Goal: Information Seeking & Learning: Learn about a topic

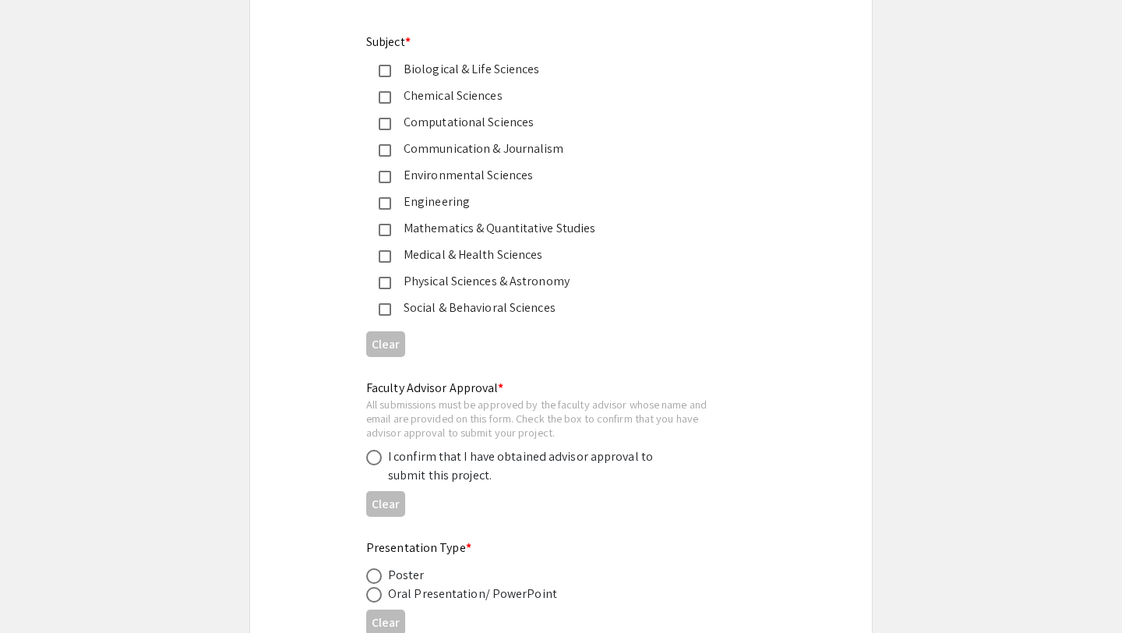
scroll to position [2354, 0]
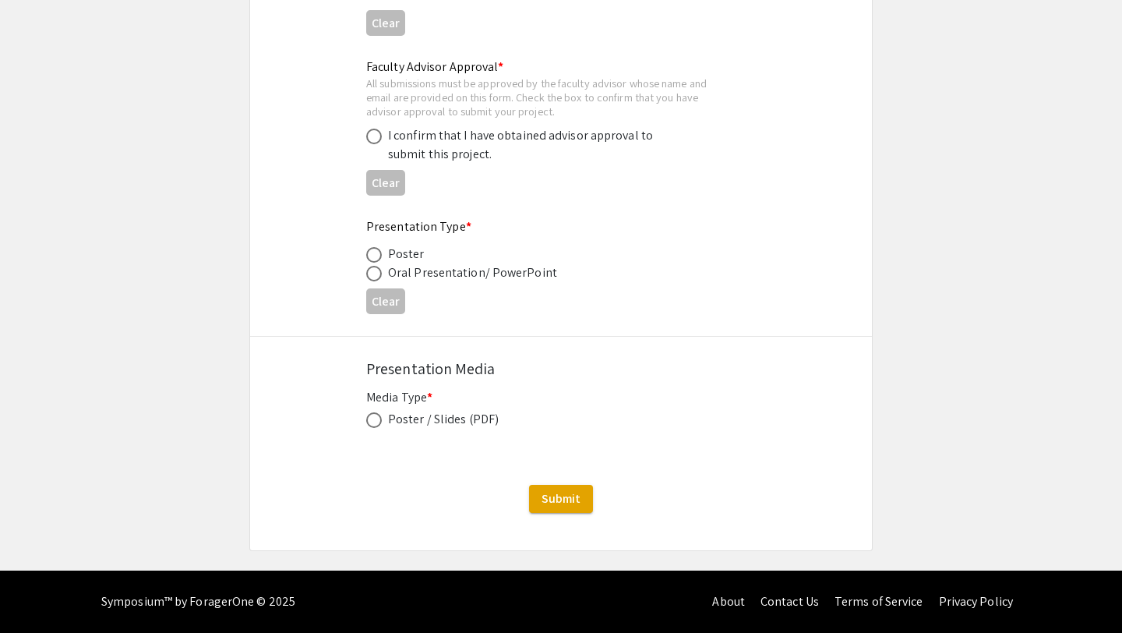
click at [381, 421] on span at bounding box center [374, 420] width 16 height 16
click at [381, 421] on input "radio" at bounding box center [374, 420] width 16 height 16
radio input "true"
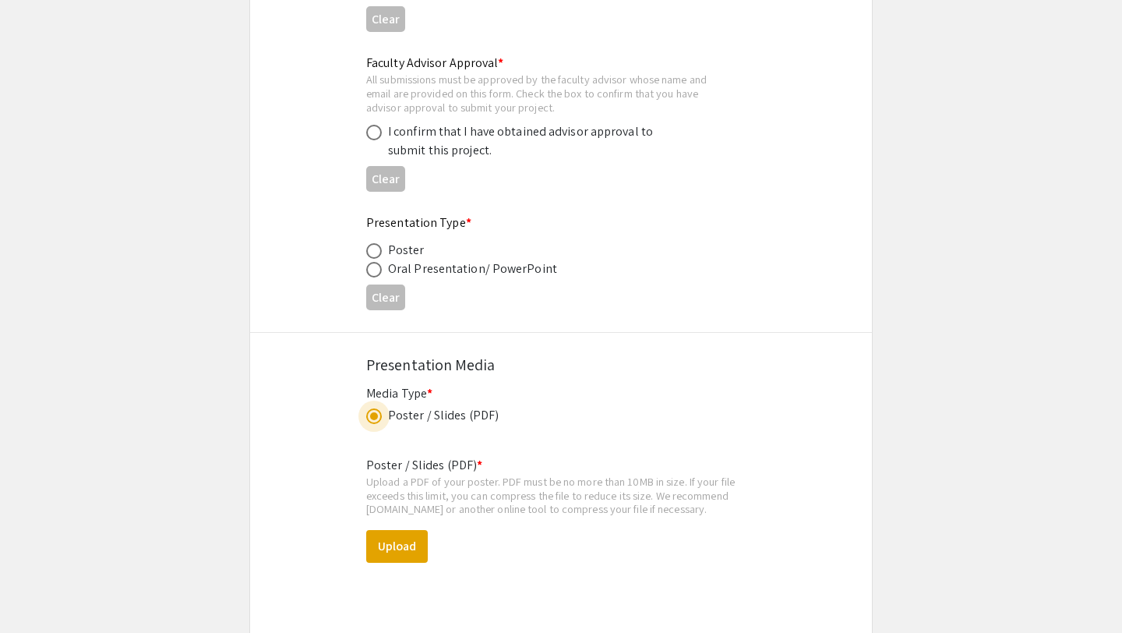
click at [381, 421] on span at bounding box center [374, 416] width 16 height 16
click at [381, 421] on input "radio" at bounding box center [374, 416] width 16 height 16
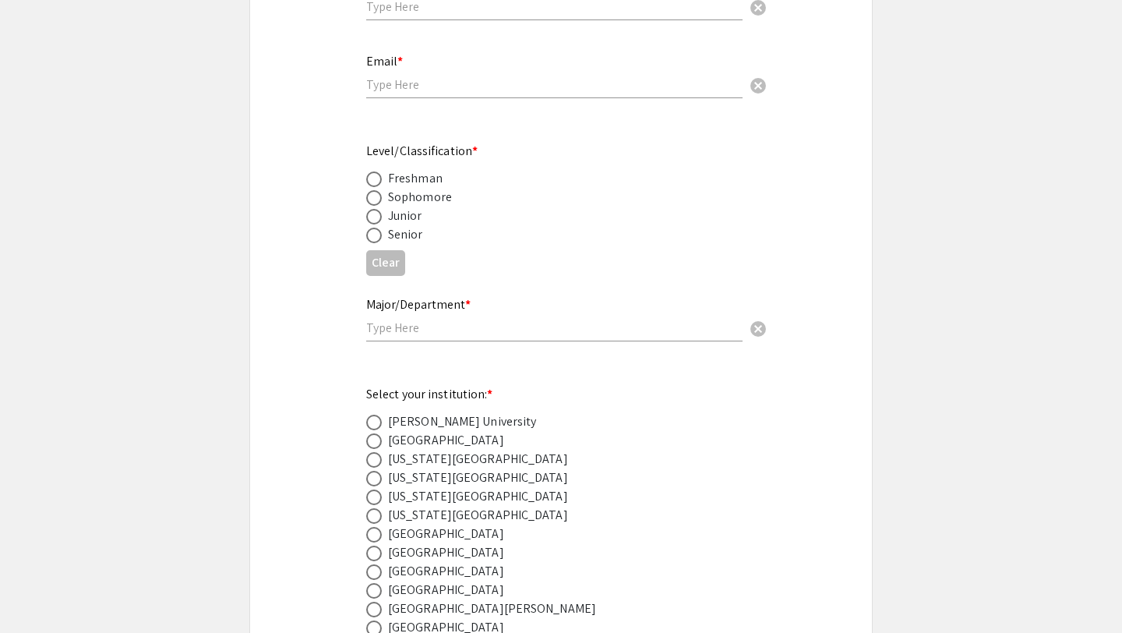
scroll to position [0, 0]
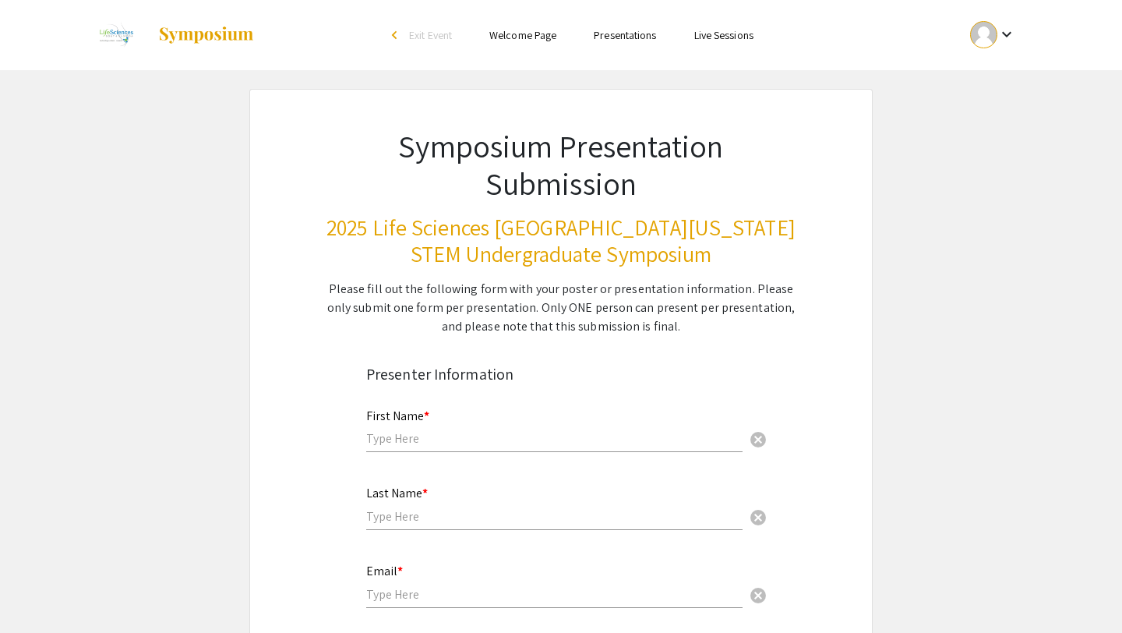
click at [1003, 31] on mat-icon "keyboard_arrow_down" at bounding box center [1006, 34] width 19 height 19
click at [638, 35] on div at bounding box center [561, 316] width 1122 height 633
click at [638, 35] on link "Presentations" at bounding box center [625, 35] width 62 height 14
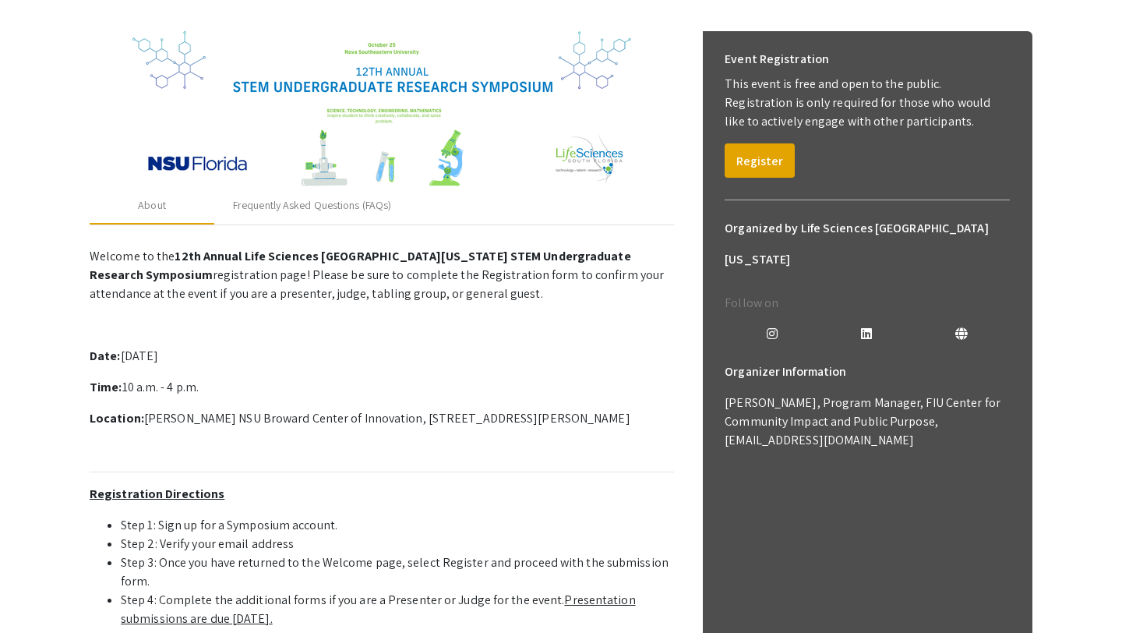
scroll to position [190, 0]
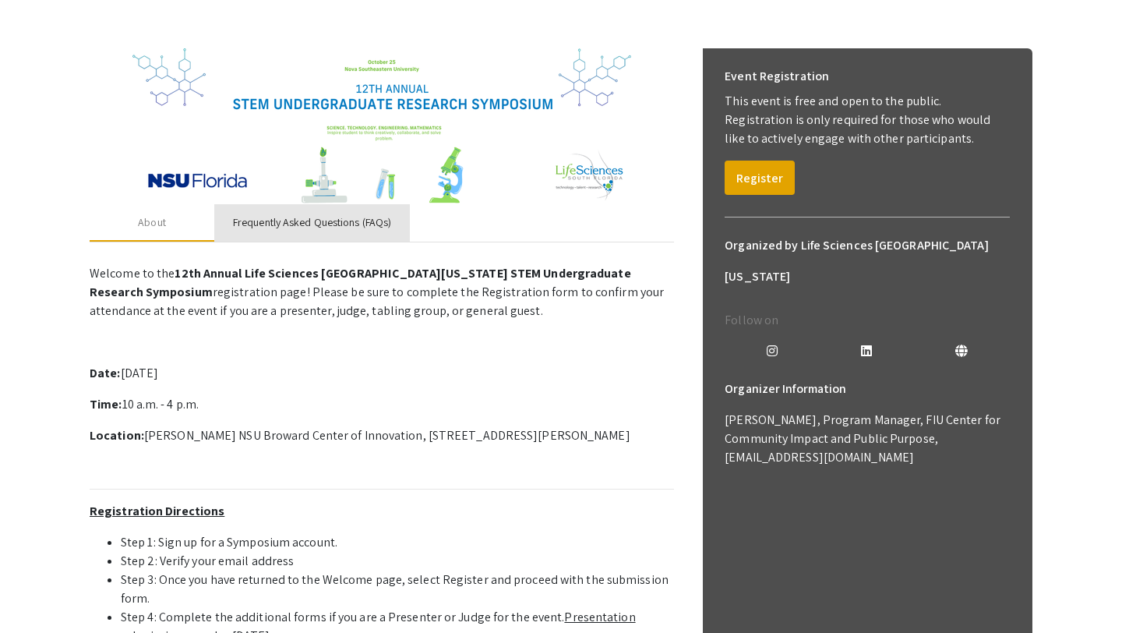
click at [296, 214] on div "Frequently Asked Questions (FAQs)" at bounding box center [312, 222] width 158 height 16
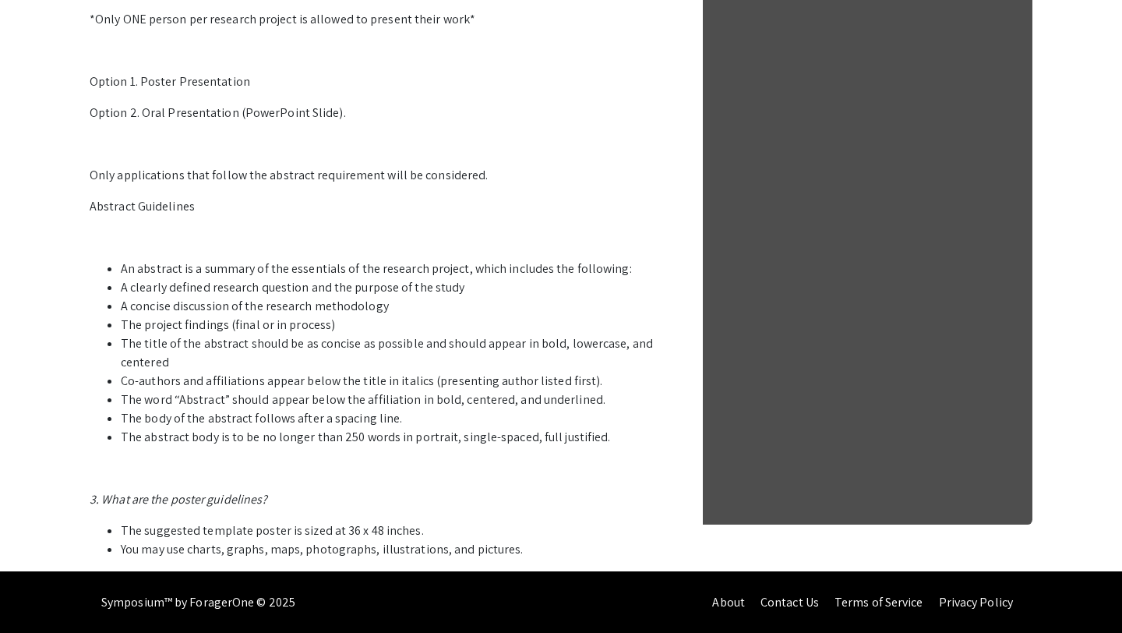
scroll to position [0, 0]
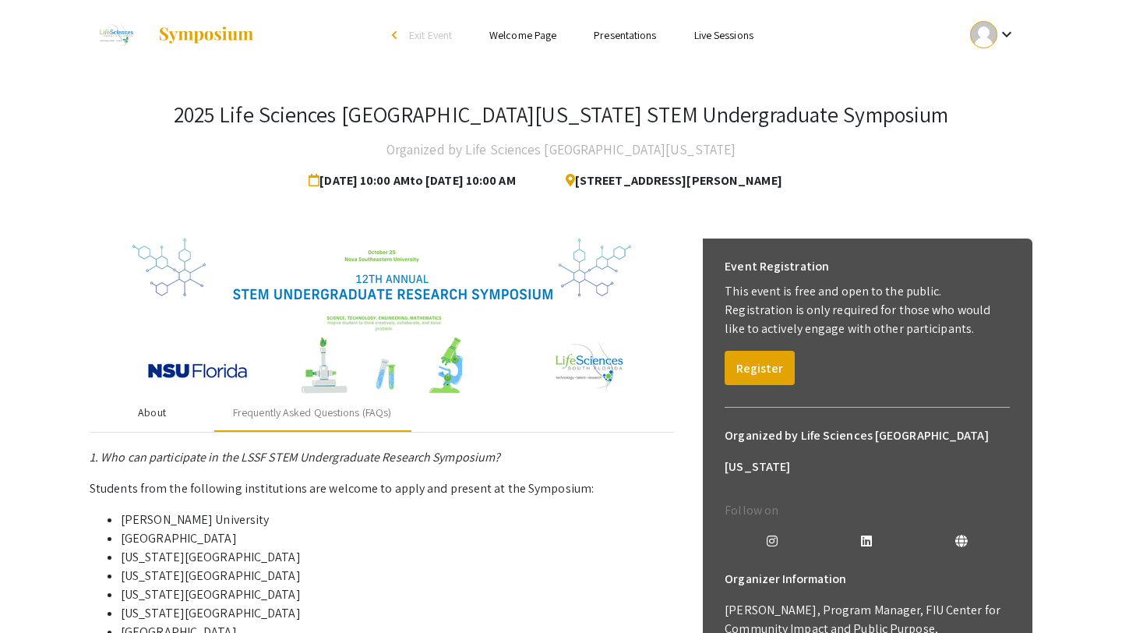
click at [160, 414] on div "About" at bounding box center [152, 412] width 28 height 16
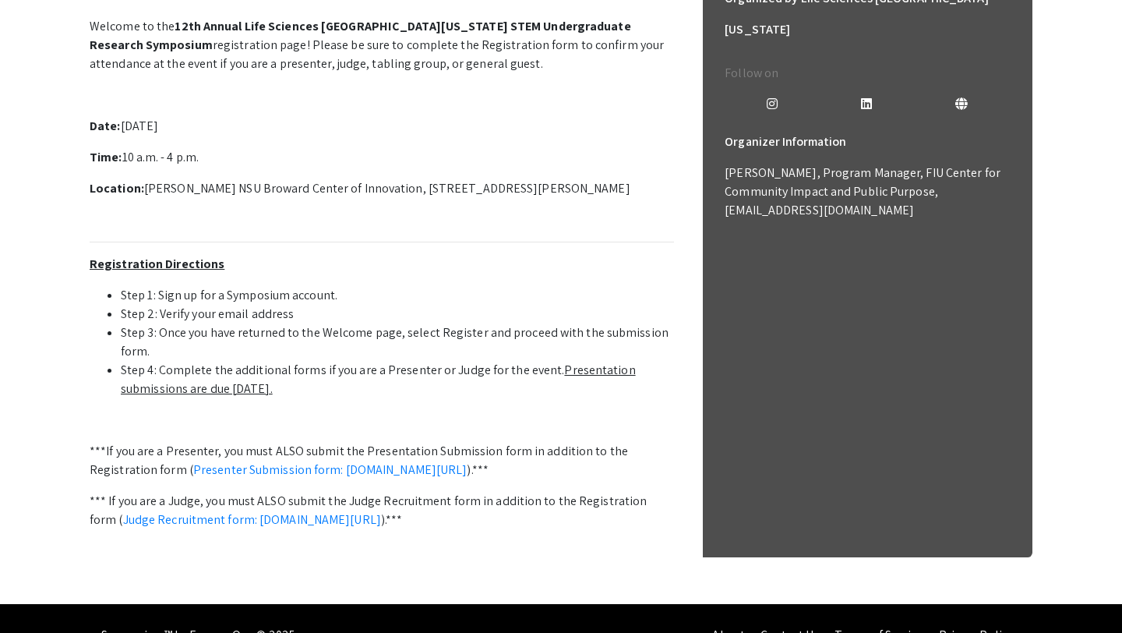
scroll to position [443, 0]
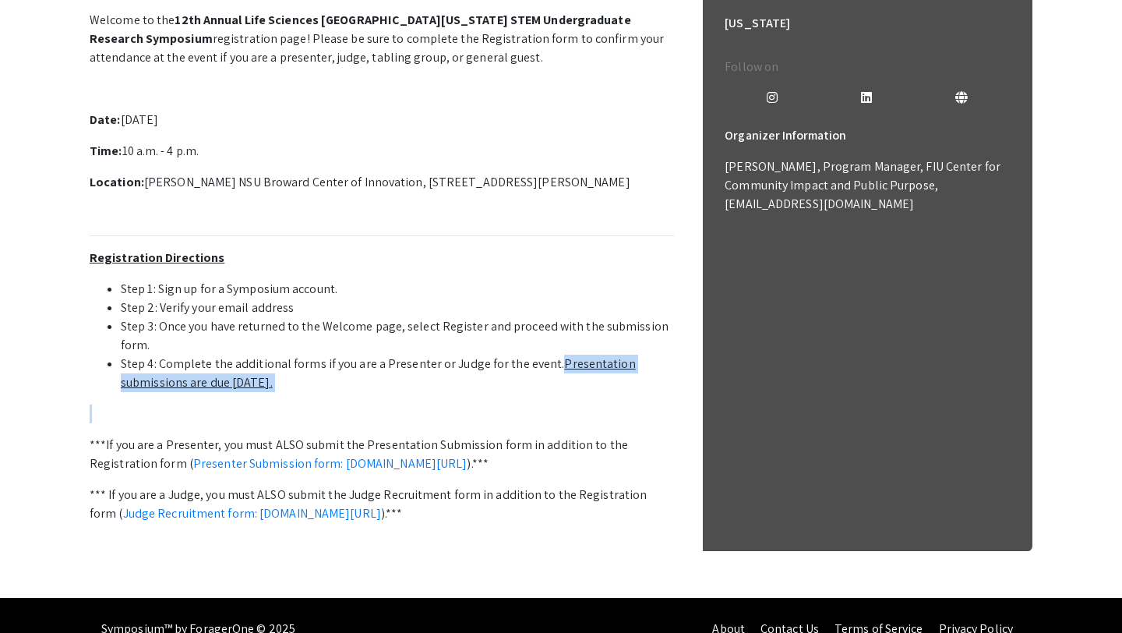
drag, startPoint x: 555, startPoint y: 358, endPoint x: 624, endPoint y: 393, distance: 77.3
click at [624, 393] on p "Welcome to the 12th Annual Life Sciences [GEOGRAPHIC_DATA][US_STATE] STEM Under…" at bounding box center [382, 295] width 584 height 580
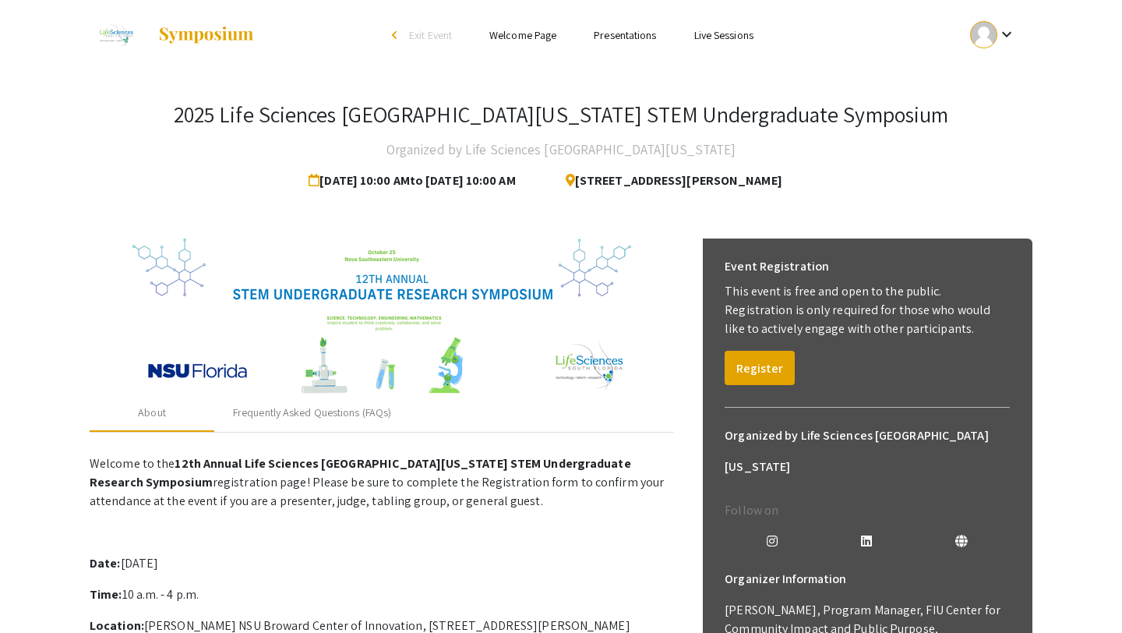
drag, startPoint x: 256, startPoint y: 185, endPoint x: 517, endPoint y: 183, distance: 261.0
click at [515, 183] on div "[DATE] 10:00 AM to [DATE] 10:00 AM" at bounding box center [423, 180] width 228 height 31
click at [480, 245] on img at bounding box center [381, 316] width 499 height 156
click at [466, 242] on img at bounding box center [381, 316] width 499 height 156
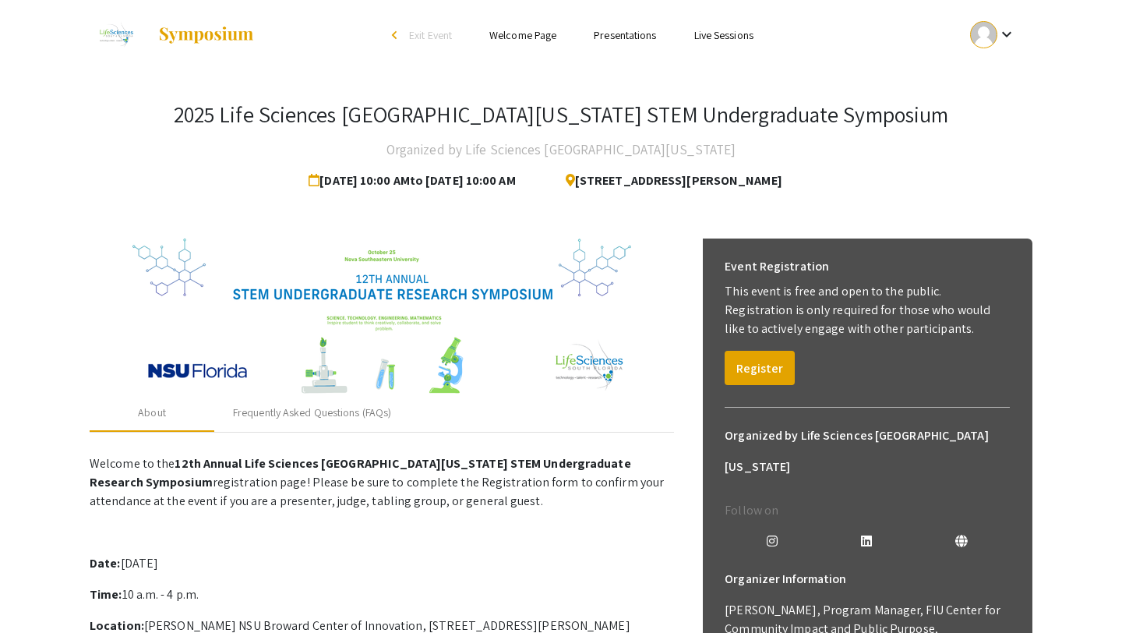
click at [296, 157] on div "2025 Life Sciences [GEOGRAPHIC_DATA][US_STATE] STEM Undergraduate Symposium Org…" at bounding box center [561, 148] width 943 height 95
drag, startPoint x: 305, startPoint y: 185, endPoint x: 518, endPoint y: 180, distance: 212.8
click at [518, 180] on div "[DATE] 10:00 AM to [DATE] 10:00 AM" at bounding box center [423, 180] width 228 height 31
click at [460, 223] on div "About Frequently Asked Questions (FAQs) Welcome to the 12th Annual Life Science…" at bounding box center [561, 630] width 943 height 821
click at [540, 30] on link "Welcome Page" at bounding box center [522, 35] width 67 height 14
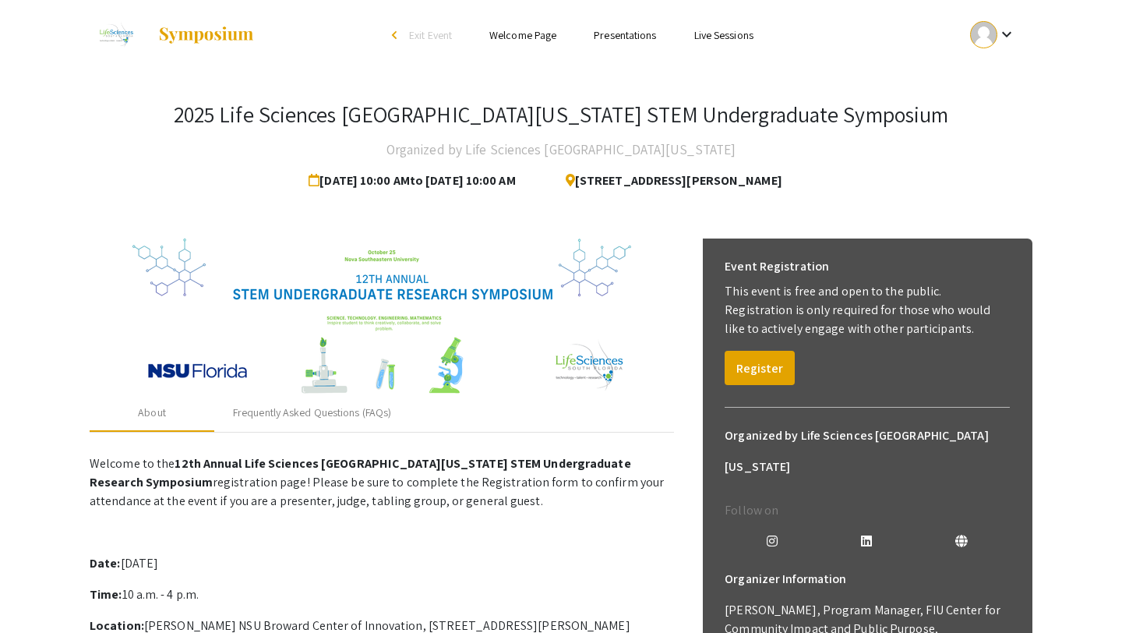
click at [713, 34] on link "Live Sessions" at bounding box center [723, 35] width 59 height 14
click at [728, 30] on link "Live Sessions" at bounding box center [723, 35] width 59 height 14
click at [641, 34] on link "Presentations" at bounding box center [625, 35] width 62 height 14
click at [295, 411] on div "Frequently Asked Questions (FAQs)" at bounding box center [312, 412] width 158 height 16
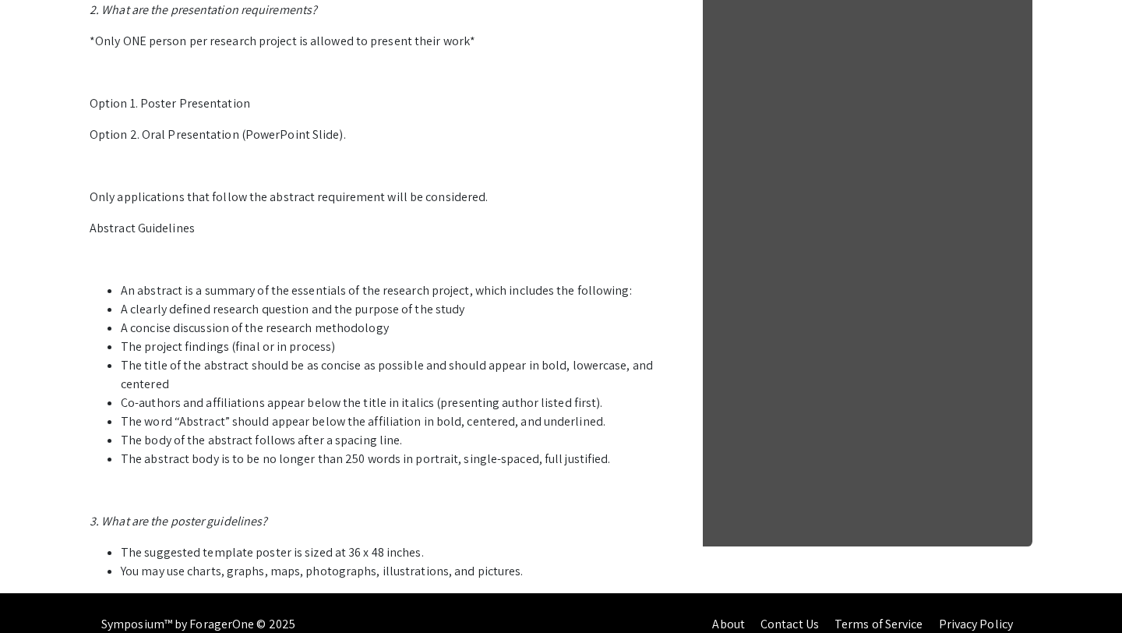
scroll to position [776, 0]
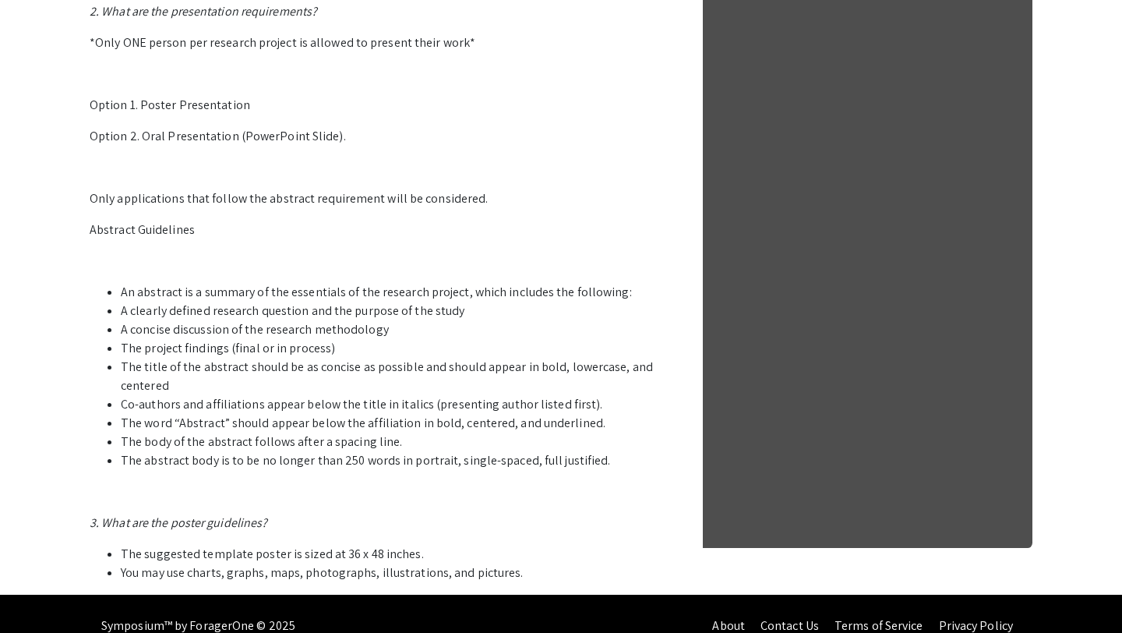
drag, startPoint x: 397, startPoint y: 443, endPoint x: 312, endPoint y: 440, distance: 85.0
click at [312, 440] on li "The body of the abstract follows after a spacing line." at bounding box center [397, 441] width 553 height 19
click at [426, 478] on p "1. Who can participate in the LSSF STEM Undergraduate Research Symposium? Stude…" at bounding box center [382, 127] width 584 height 910
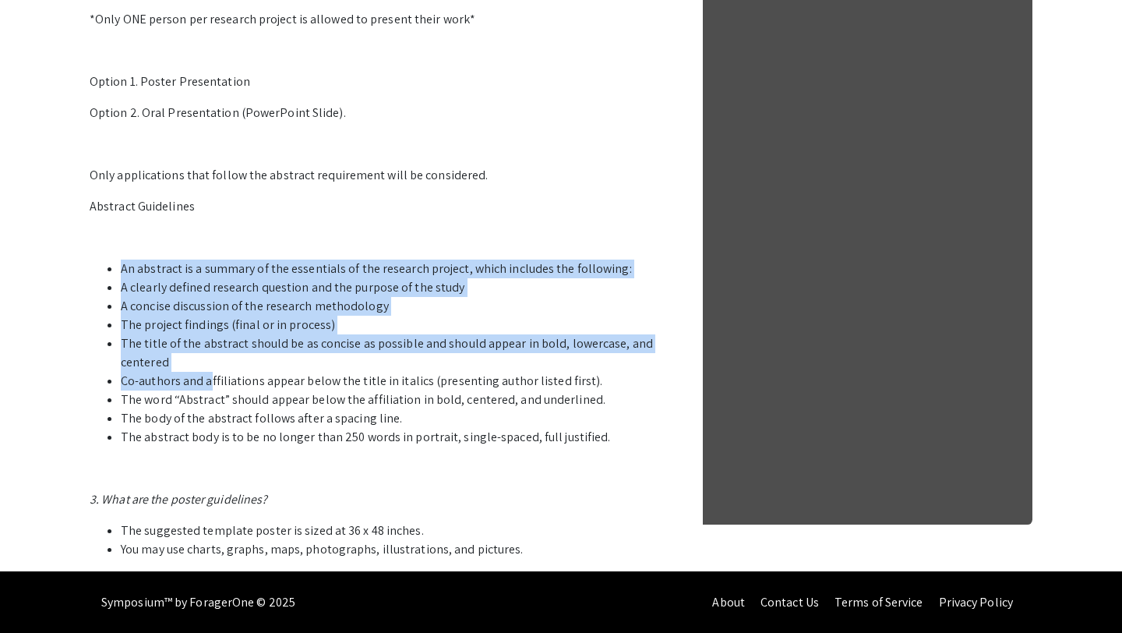
drag, startPoint x: 117, startPoint y: 264, endPoint x: 210, endPoint y: 380, distance: 148.6
click at [210, 380] on ul "An abstract is a summary of the essentials of the research project, which inclu…" at bounding box center [382, 352] width 584 height 187
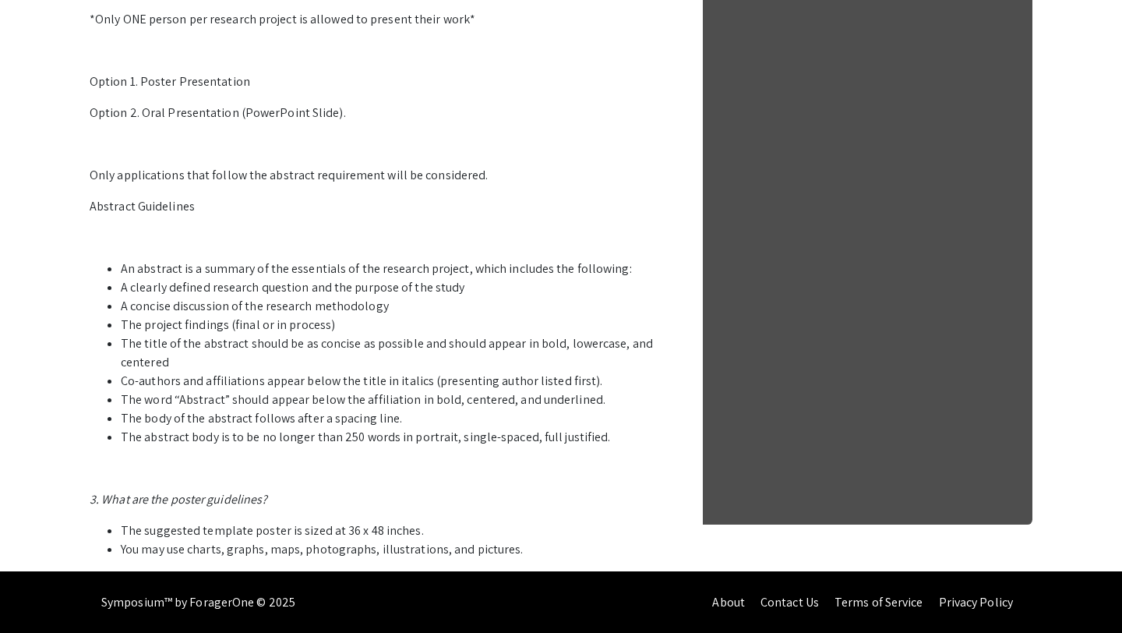
click at [199, 363] on li "The title of the abstract should be as concise as possible and should appear in…" at bounding box center [397, 352] width 553 height 37
drag, startPoint x: 704, startPoint y: 2, endPoint x: 732, endPoint y: 210, distance: 209.9
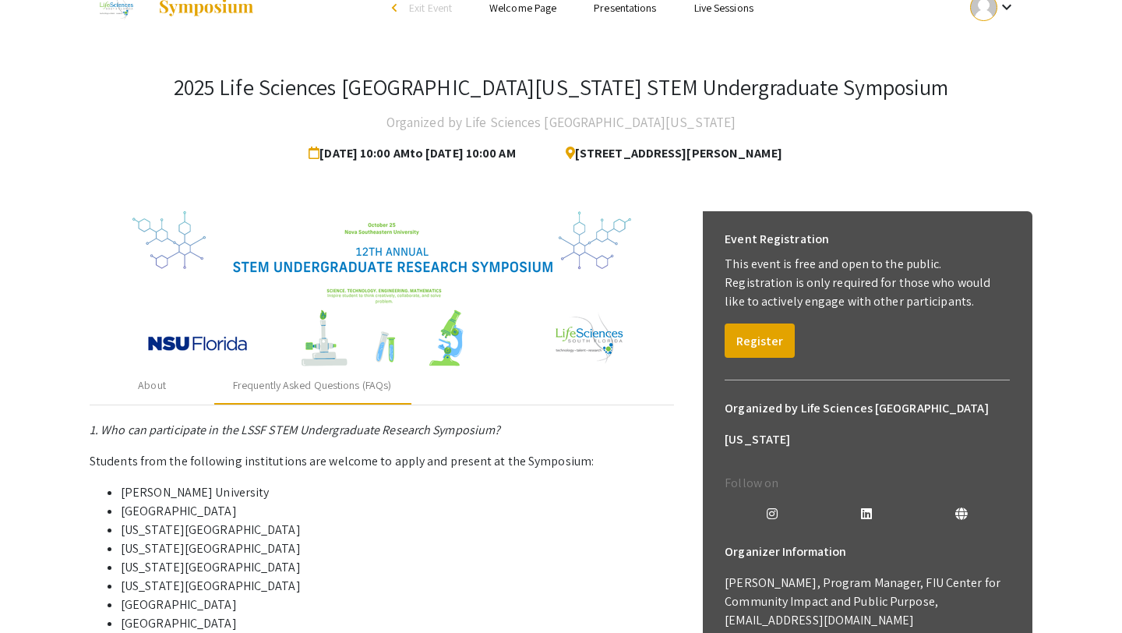
scroll to position [22, 0]
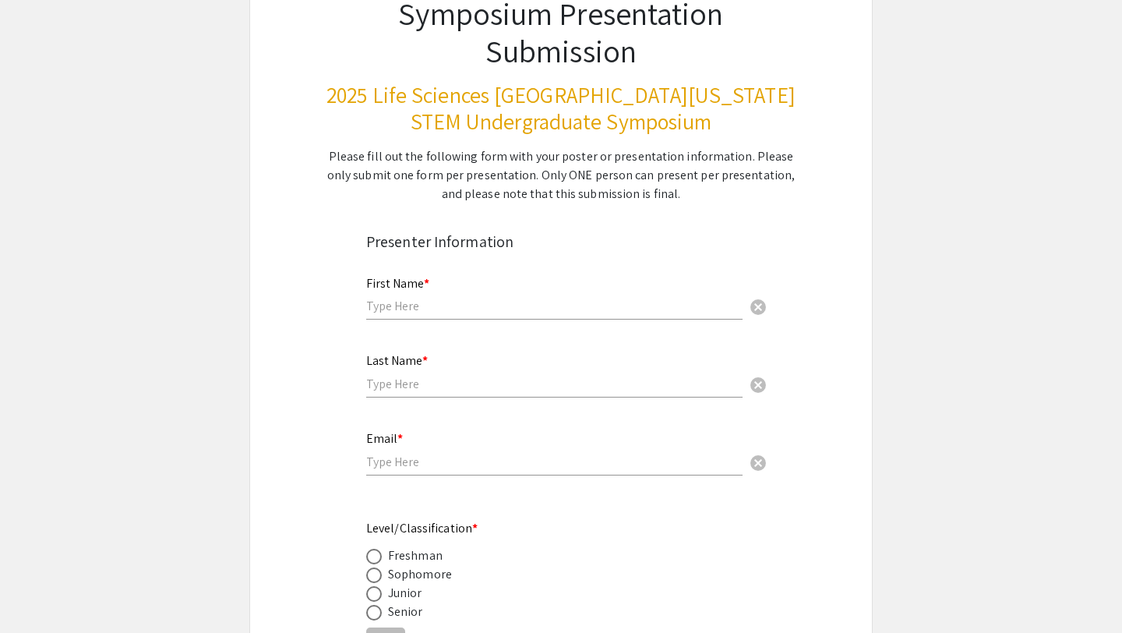
scroll to position [134, 0]
drag, startPoint x: 545, startPoint y: 176, endPoint x: 572, endPoint y: 175, distance: 26.5
click at [572, 175] on div "Please fill out the following form with your poster or presentation information…" at bounding box center [561, 174] width 471 height 56
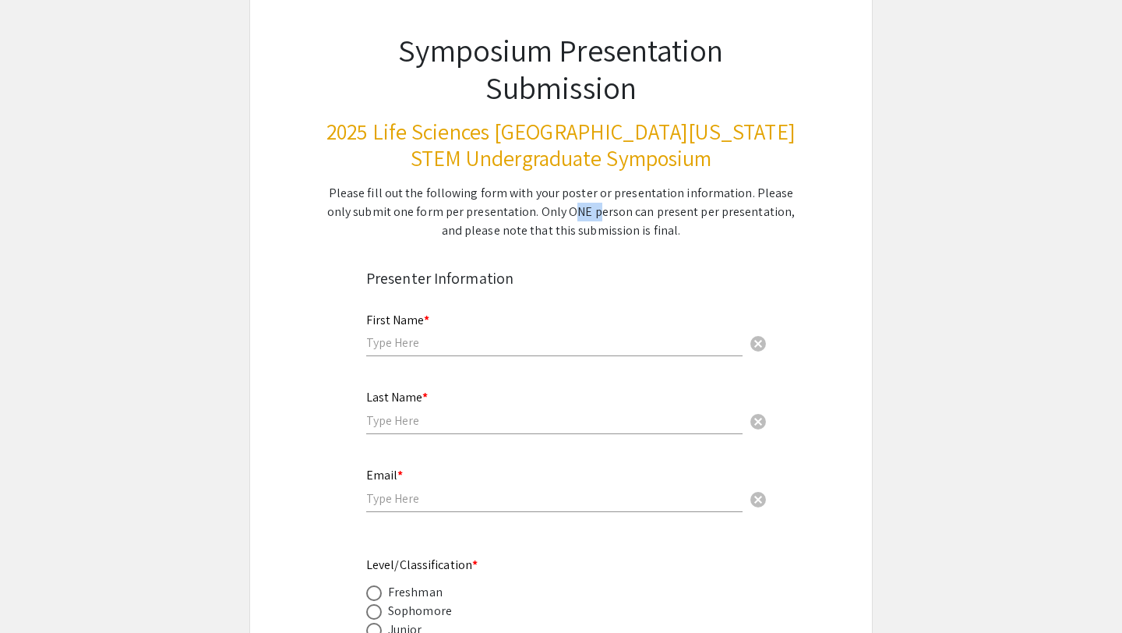
scroll to position [101, 0]
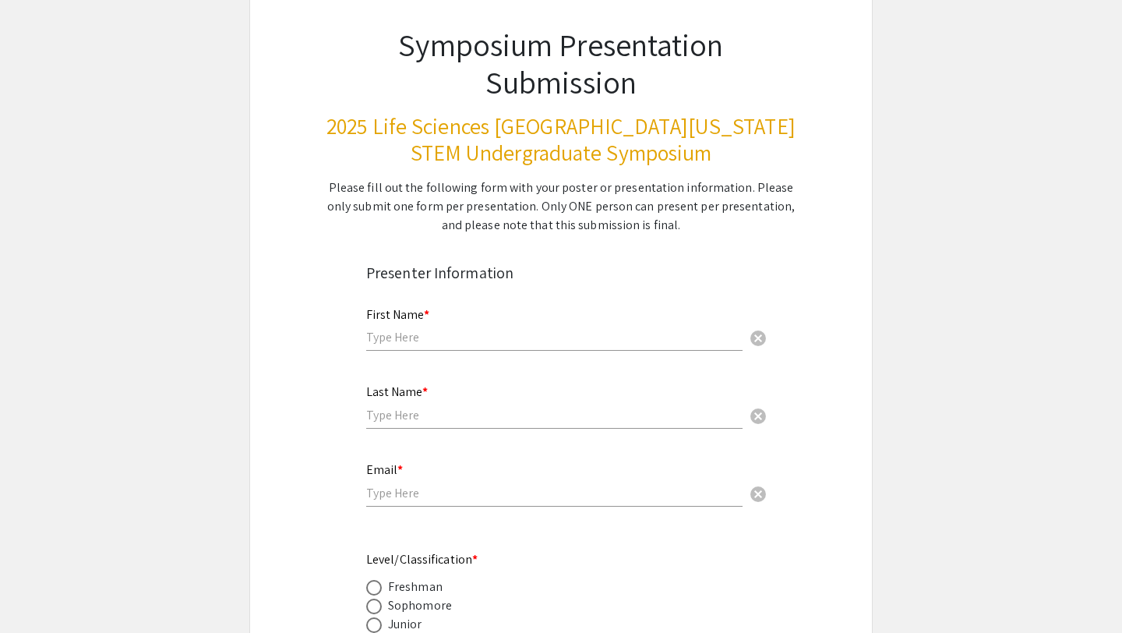
click at [425, 288] on div "Presenter Information" at bounding box center [561, 272] width 390 height 39
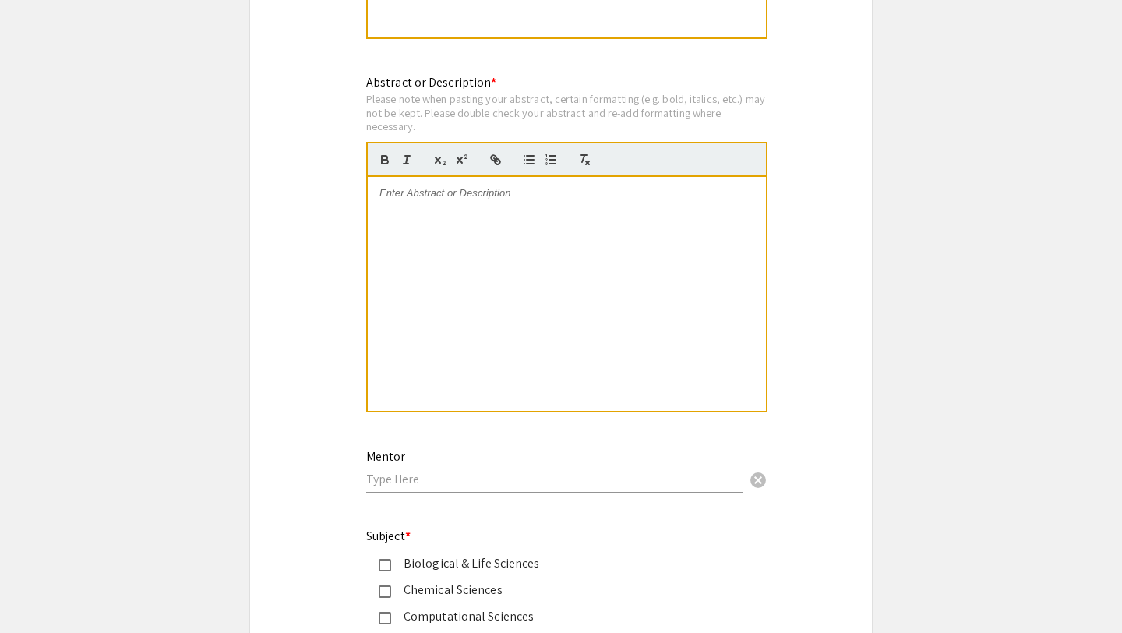
scroll to position [1528, 0]
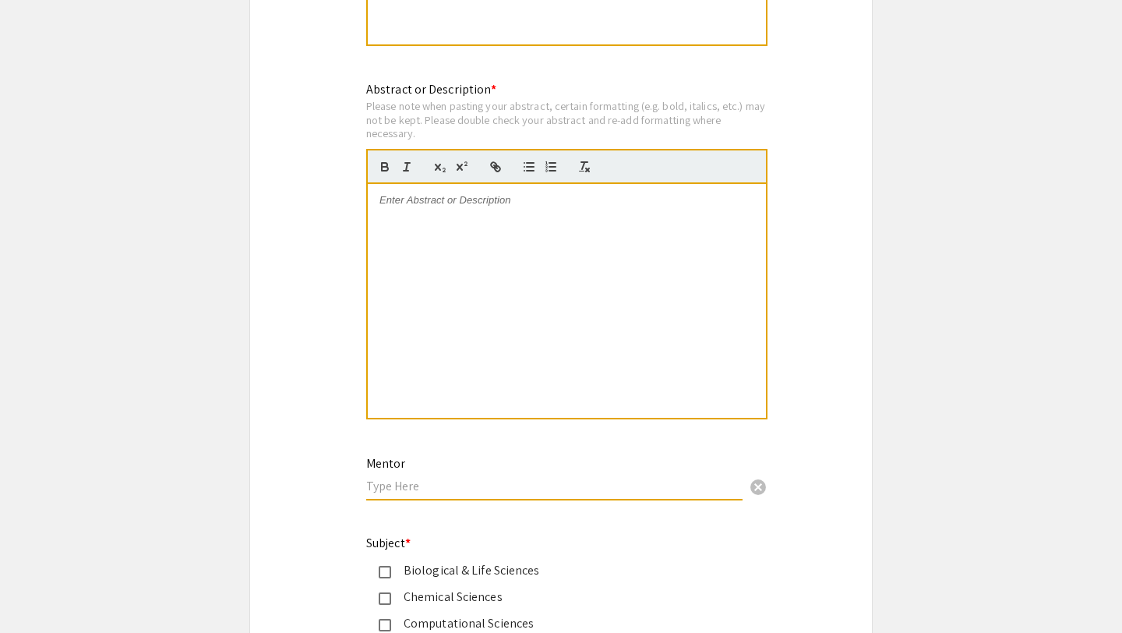
click at [421, 483] on input "text" at bounding box center [554, 486] width 376 height 16
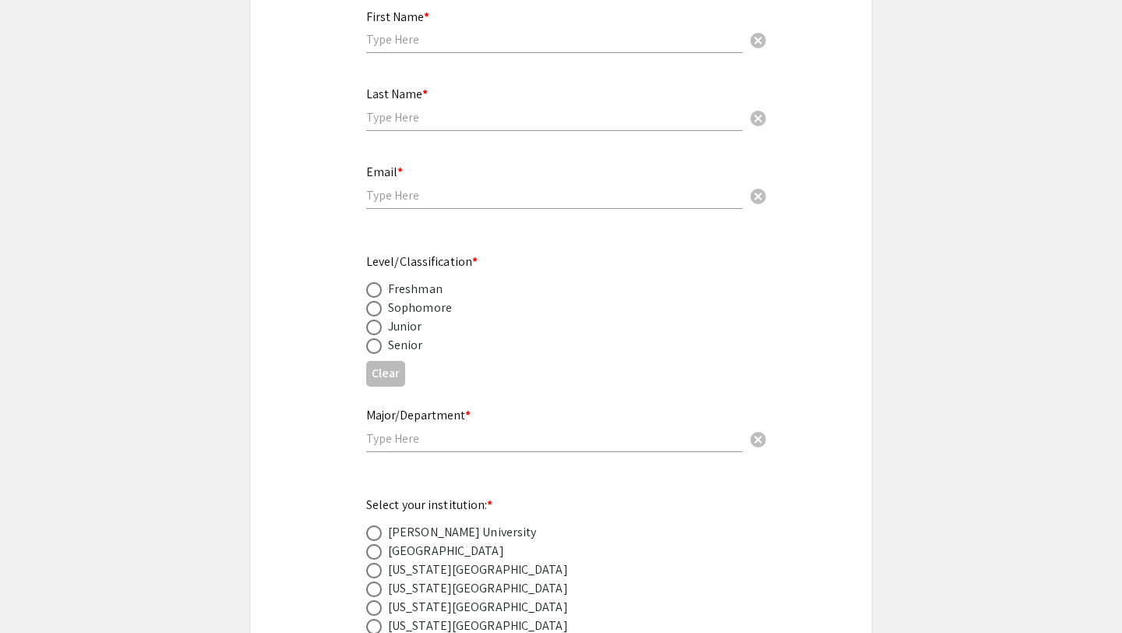
scroll to position [397, 0]
click at [418, 439] on input "text" at bounding box center [554, 440] width 376 height 16
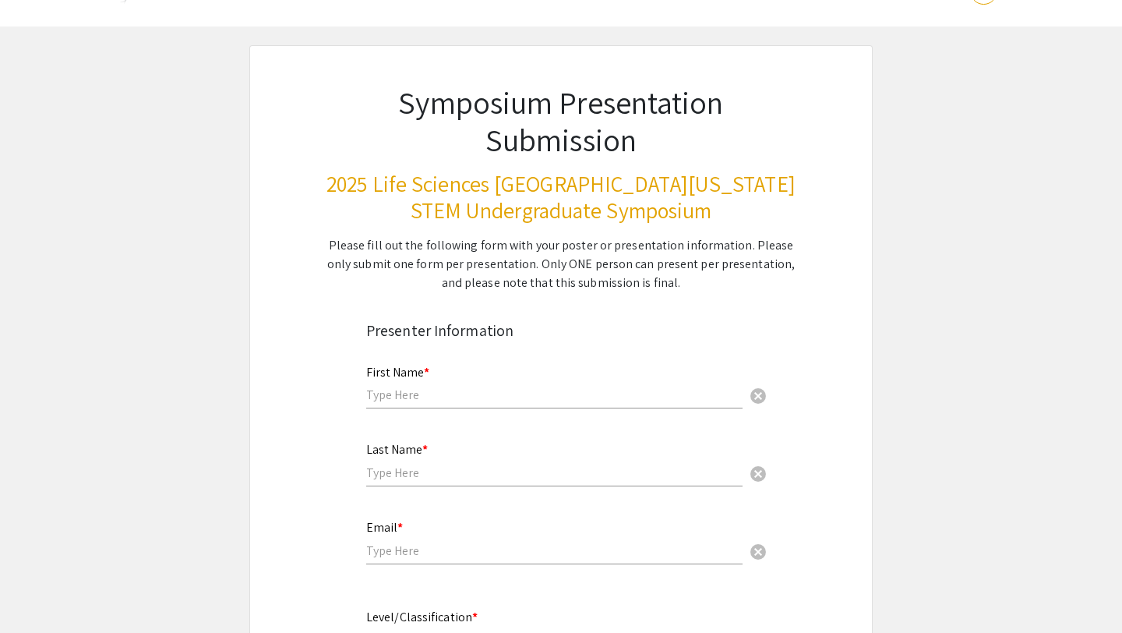
scroll to position [0, 0]
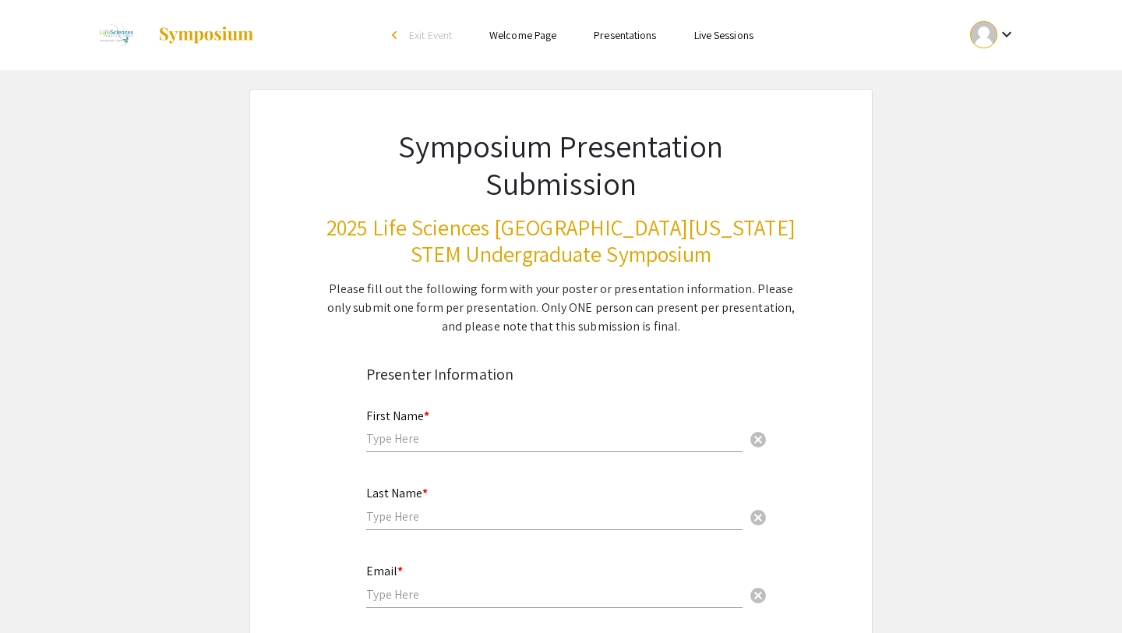
click at [513, 41] on link "Welcome Page" at bounding box center [522, 35] width 67 height 14
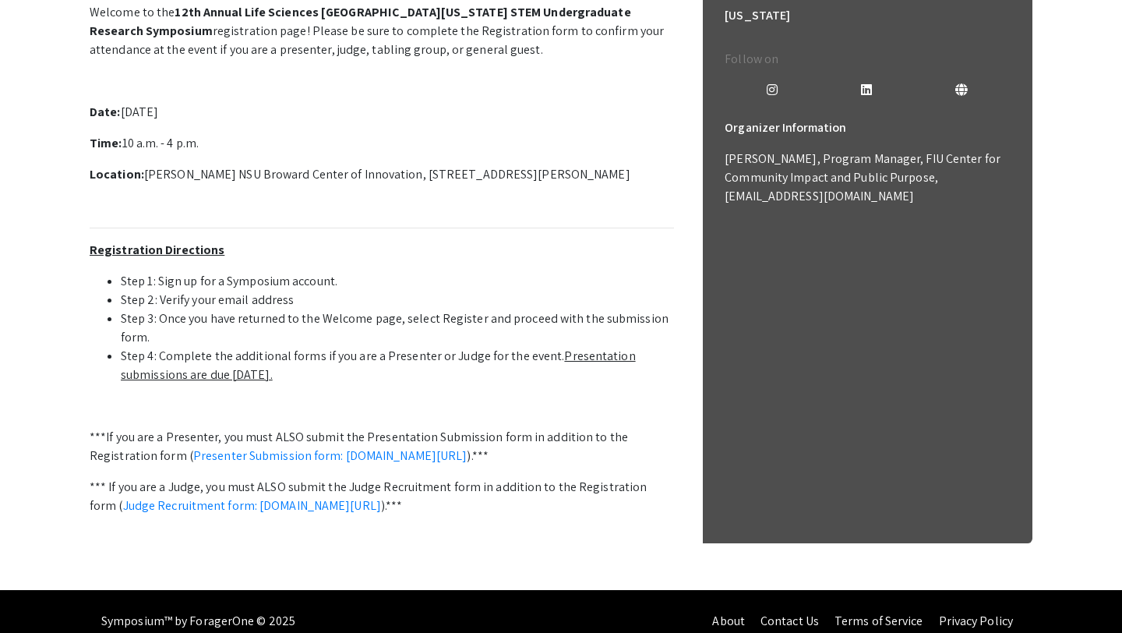
scroll to position [256, 0]
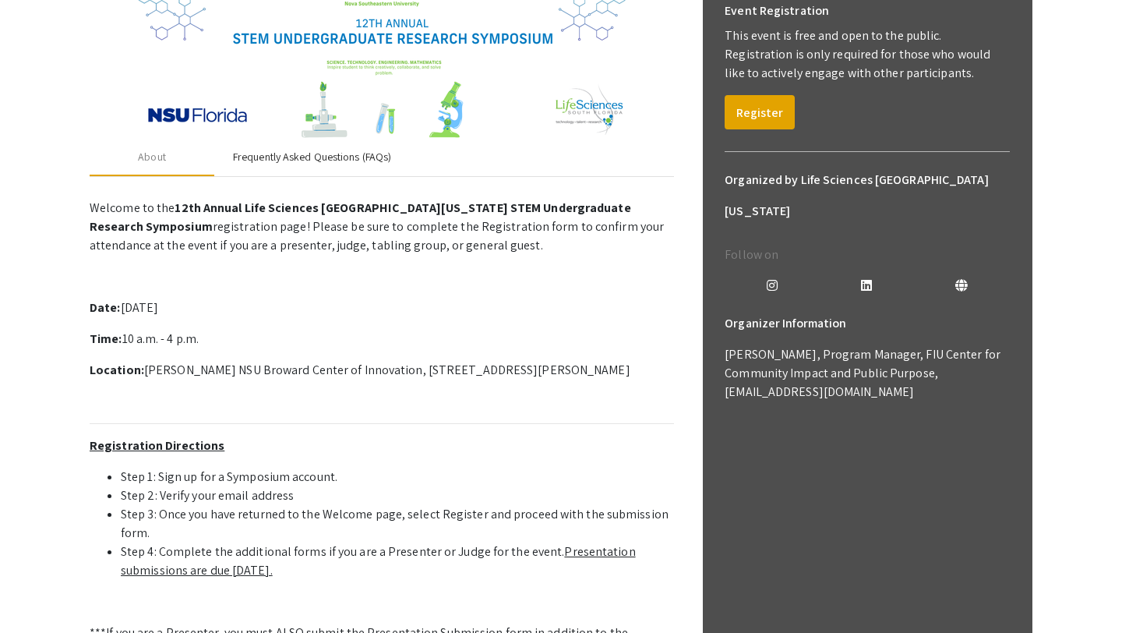
click at [310, 167] on div "Frequently Asked Questions (FAQs)" at bounding box center [312, 157] width 196 height 37
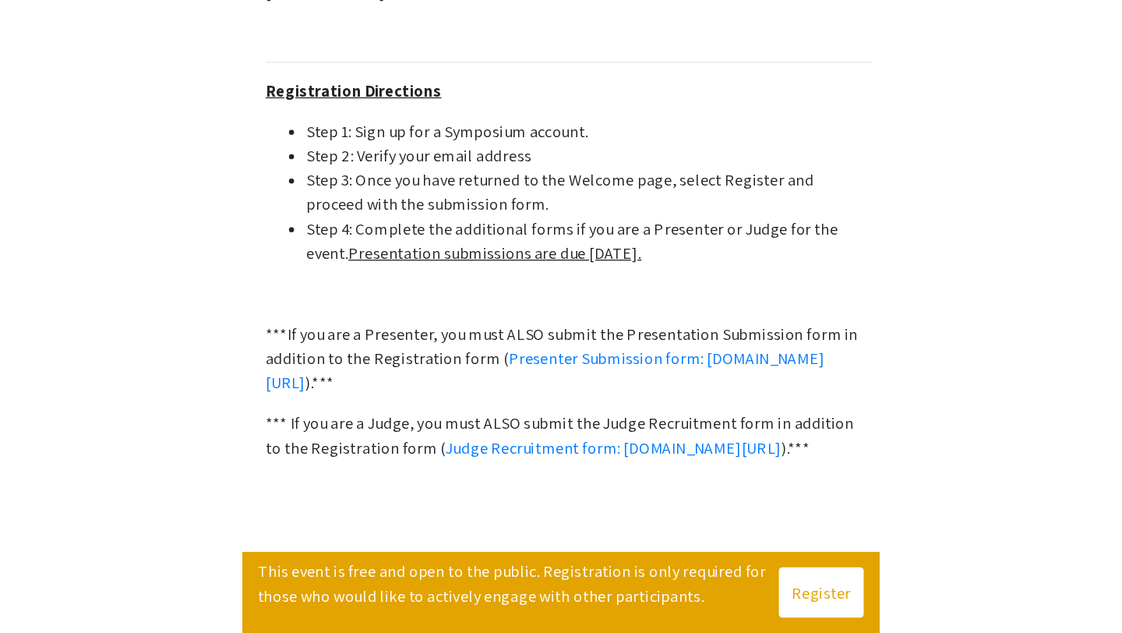
scroll to position [420, 0]
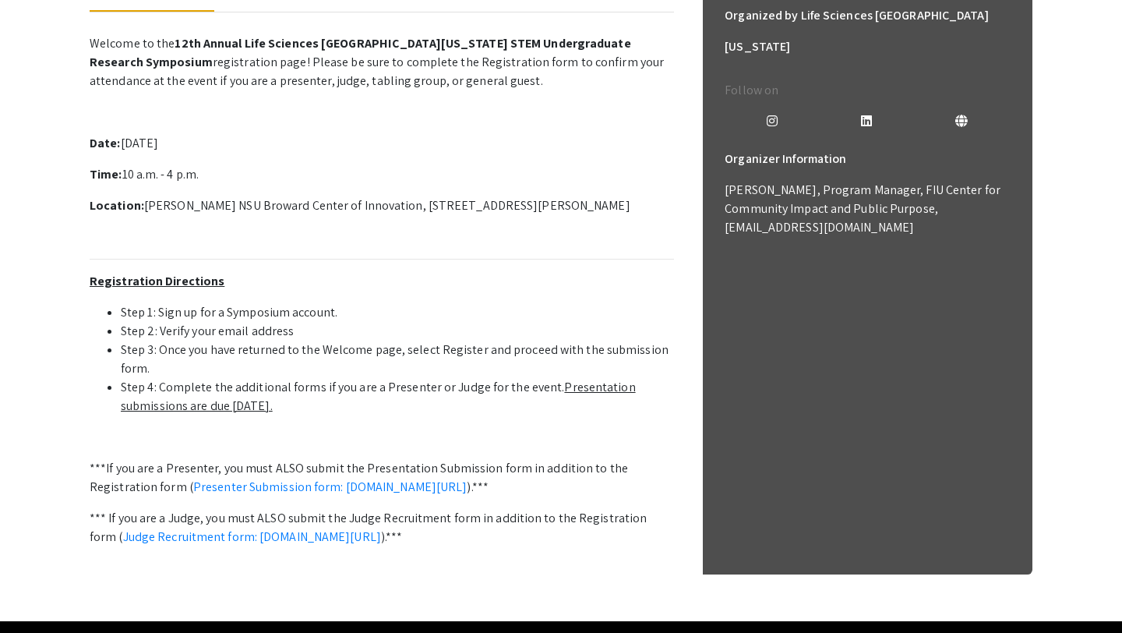
click at [515, 143] on p "Date: Saturday, October 25th, 2025" at bounding box center [382, 143] width 584 height 19
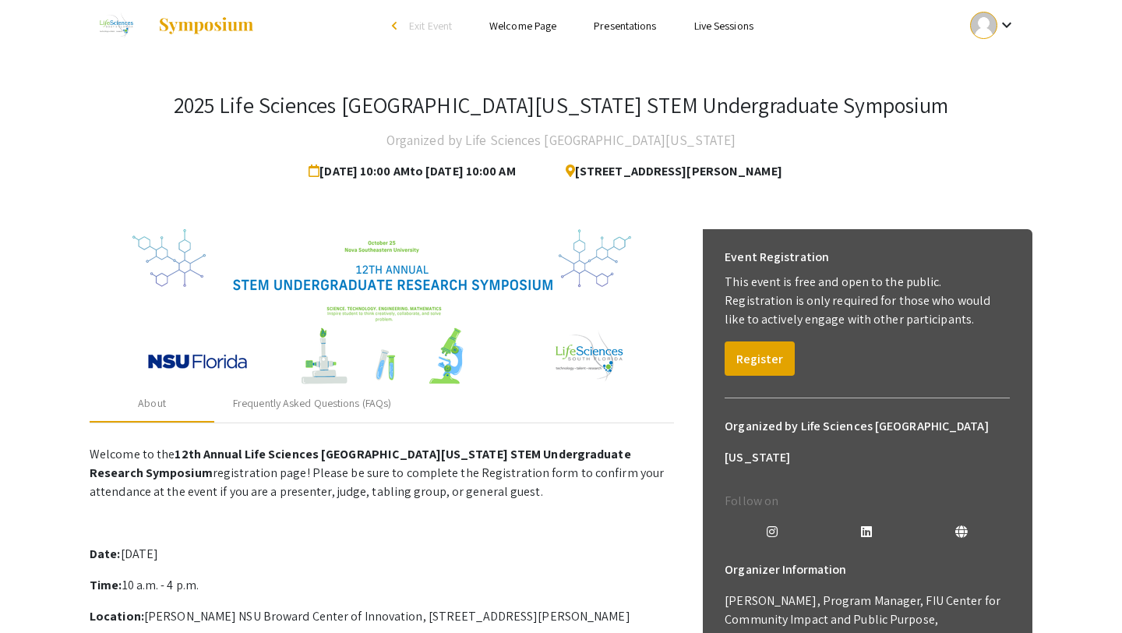
scroll to position [16, 0]
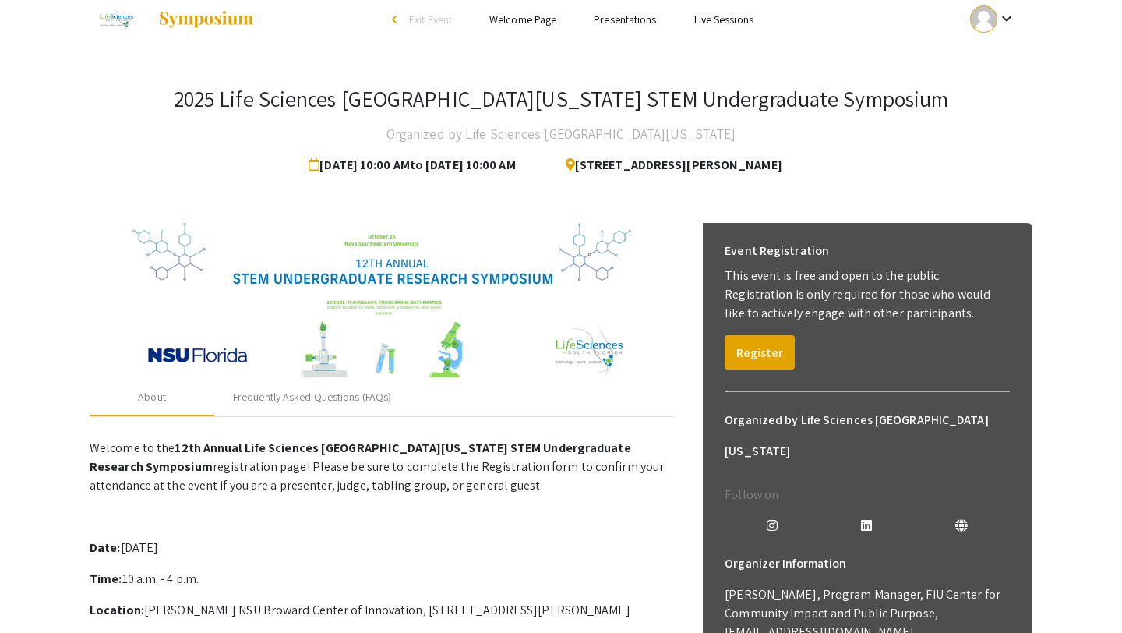
click at [400, 21] on li "arrow_back_ios Exit Event" at bounding box center [426, 19] width 90 height 19
